Goal: Find specific page/section: Find specific page/section

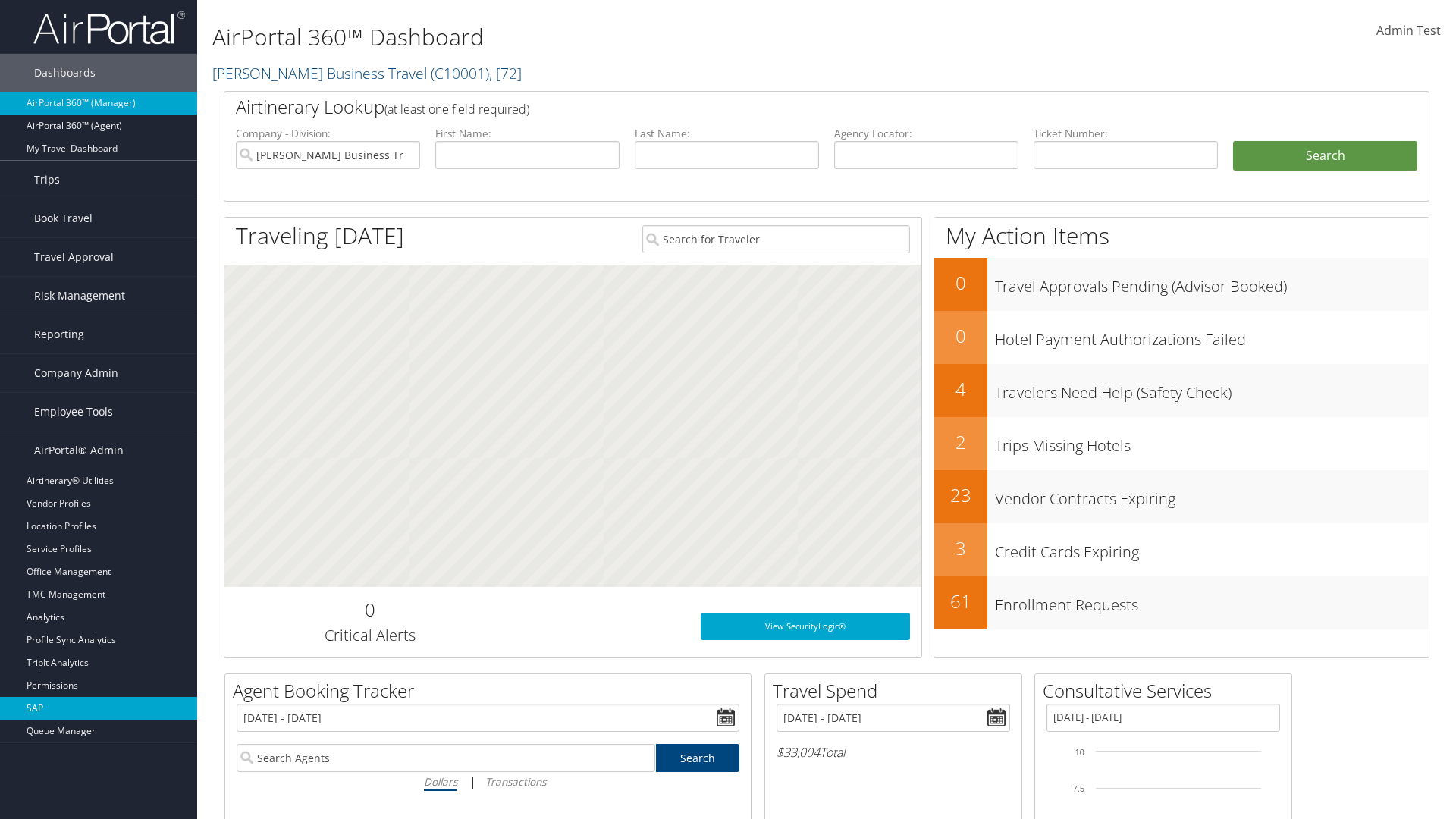
click at [99, 708] on link "SAP" at bounding box center [99, 709] width 197 height 23
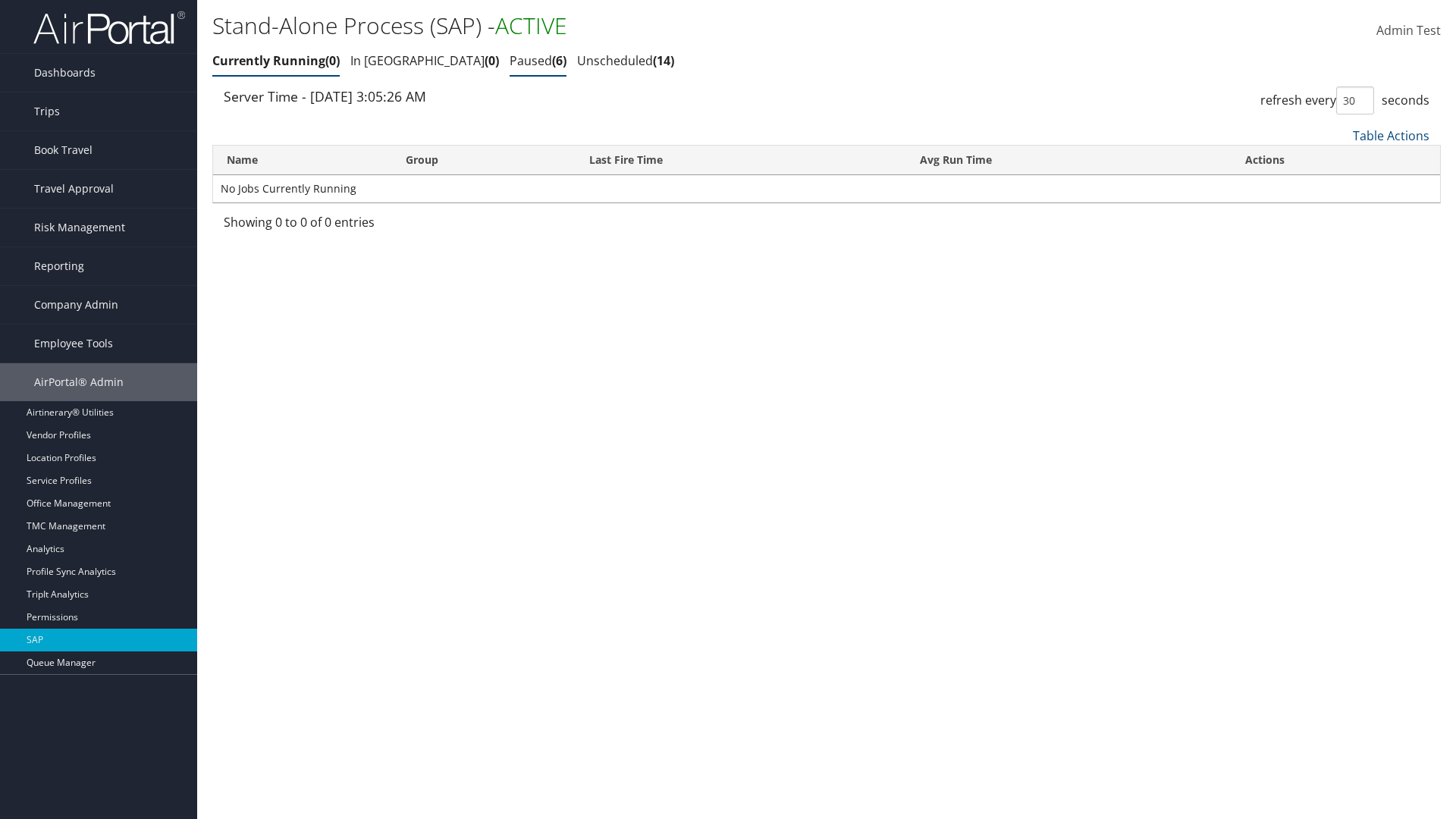
click at [510, 60] on link "Paused 6" at bounding box center [537, 60] width 57 height 16
